Goal: Transaction & Acquisition: Purchase product/service

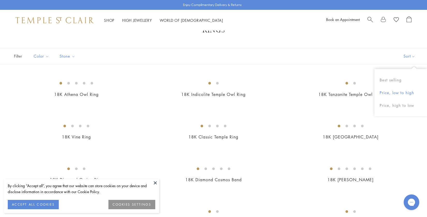
click at [400, 92] on button "Price, low to high" at bounding box center [401, 92] width 53 height 13
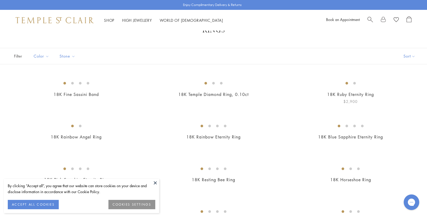
scroll to position [69, 0]
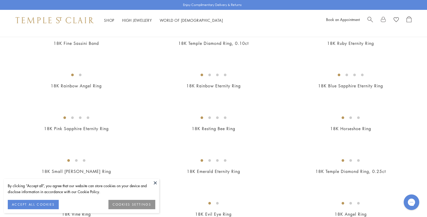
click at [154, 181] on button at bounding box center [155, 183] width 8 height 8
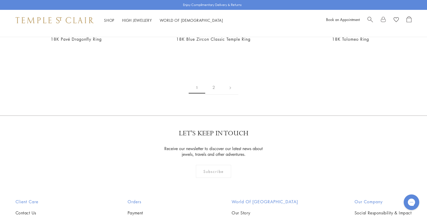
scroll to position [715, 0]
click at [0, 0] on img at bounding box center [0, 0] width 0 height 0
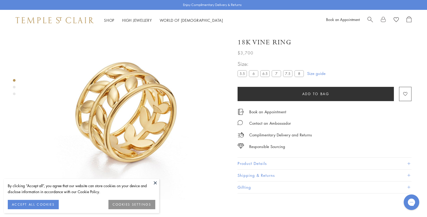
click at [155, 181] on button at bounding box center [155, 183] width 8 height 8
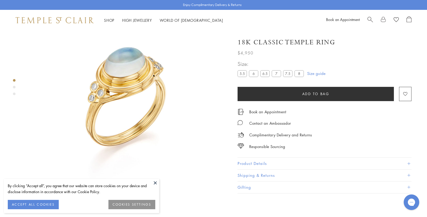
drag, startPoint x: 237, startPoint y: 41, endPoint x: 341, endPoint y: 40, distance: 104.1
click at [341, 40] on div "**********" at bounding box center [320, 113] width 181 height 161
